Goal: Task Accomplishment & Management: Manage account settings

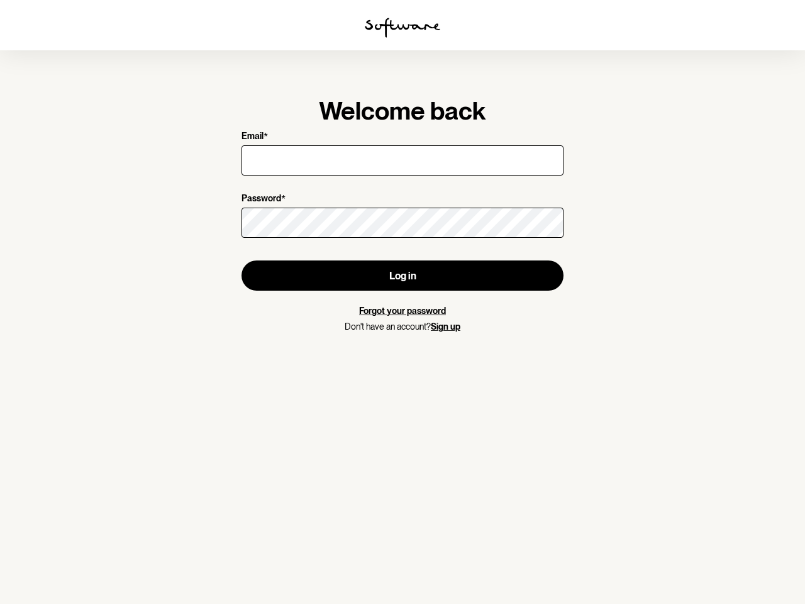
click at [403, 28] on img at bounding box center [402, 28] width 75 height 20
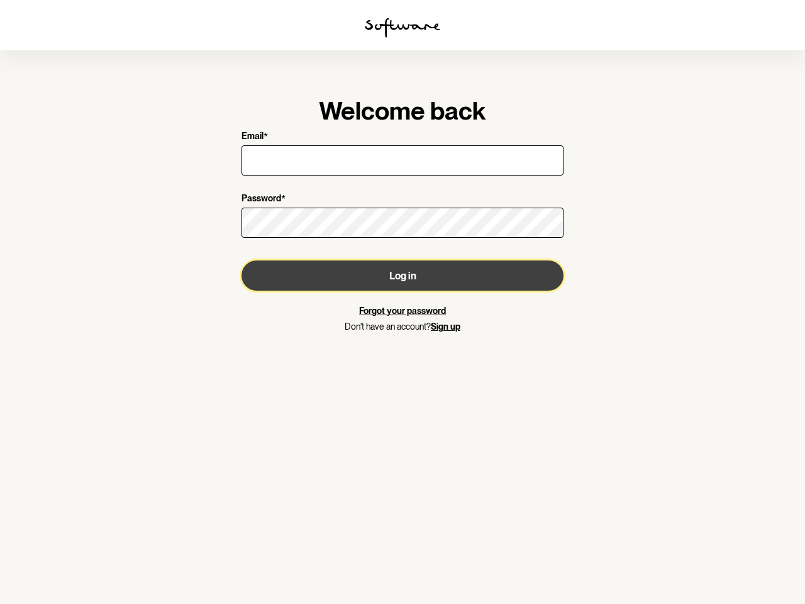
click at [403, 275] on button "Log in" at bounding box center [403, 275] width 322 height 30
